Goal: Information Seeking & Learning: Check status

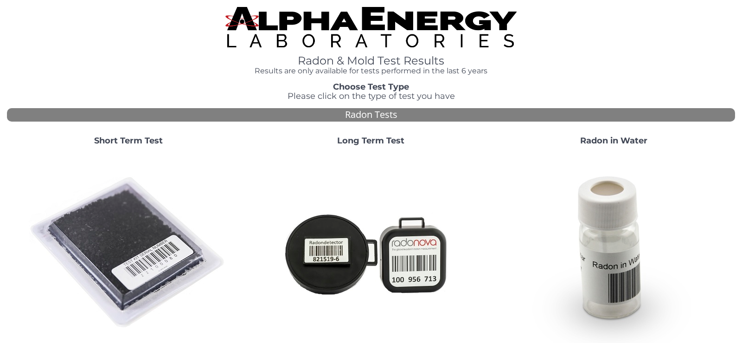
click at [163, 136] on strong "Short Term Test" at bounding box center [128, 141] width 69 height 10
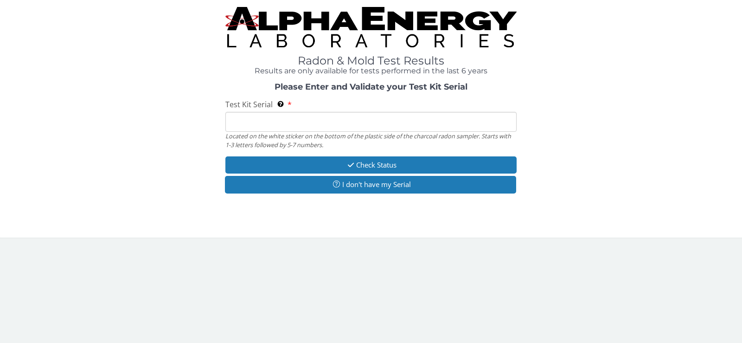
click at [288, 112] on input "Test Kit Serial Located on the white sticker on the bottom of the plastic side …" at bounding box center [371, 122] width 291 height 20
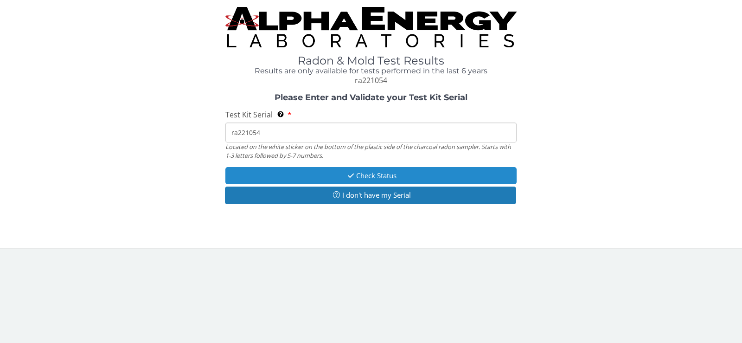
type input "ra221054"
click at [369, 177] on button "Check Status" at bounding box center [371, 175] width 291 height 17
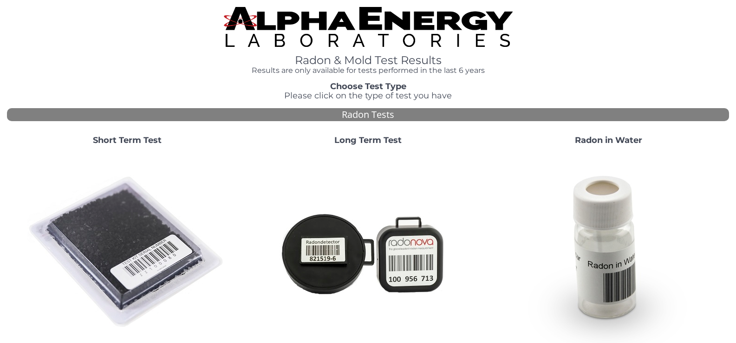
click at [130, 139] on strong "Short Term Test" at bounding box center [127, 140] width 69 height 10
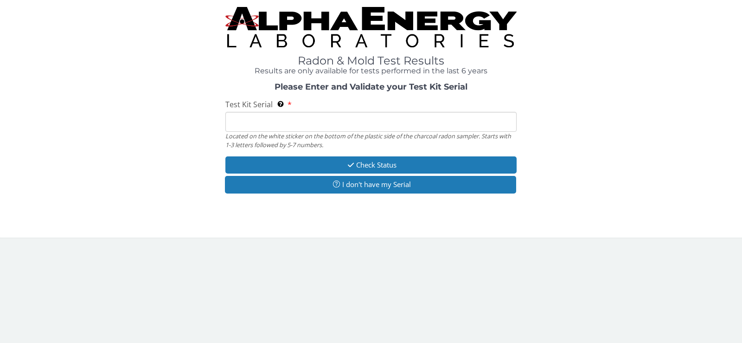
click at [407, 125] on input "Test Kit Serial Located on the white sticker on the bottom of the plastic side …" at bounding box center [371, 122] width 291 height 20
type input "ra221054"
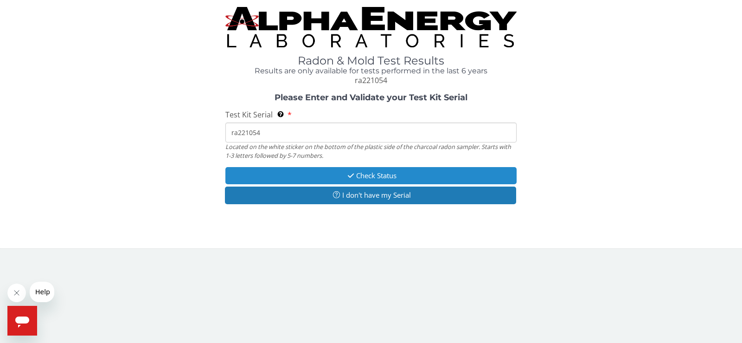
click at [374, 175] on button "Check Status" at bounding box center [371, 175] width 291 height 17
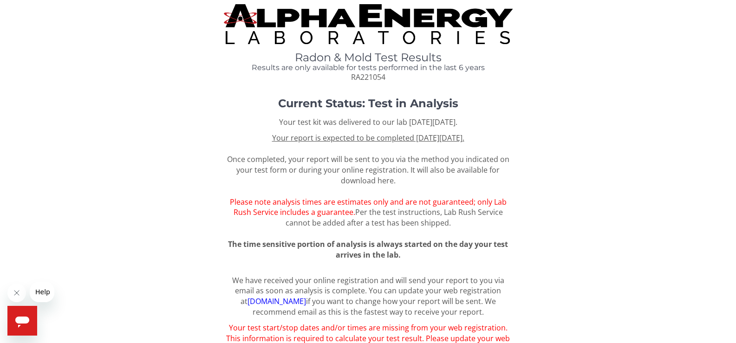
scroll to position [1, 0]
